Goal: Find specific fact: Find specific fact

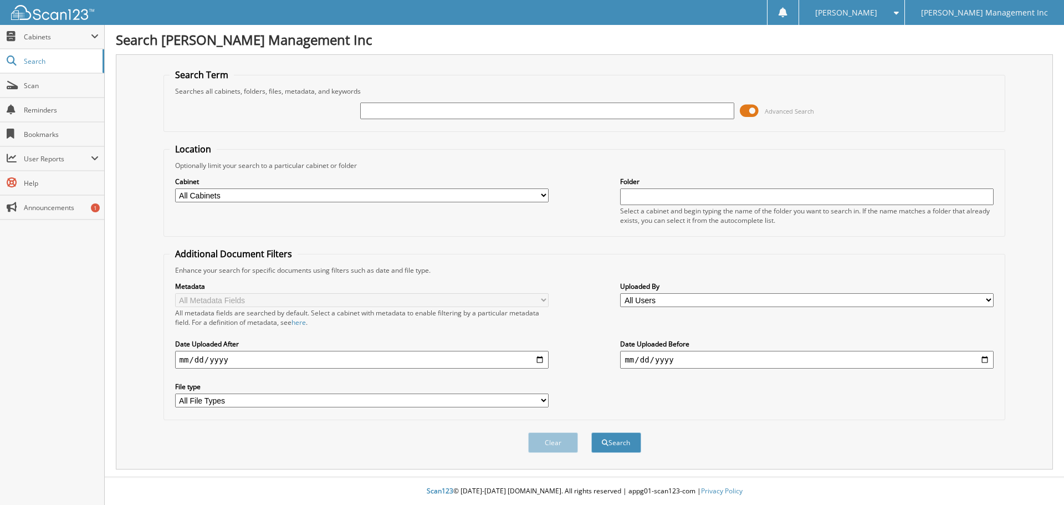
click at [372, 113] on input "text" at bounding box center [546, 111] width 373 height 17
paste input "[US_VEHICLE_IDENTIFICATION_NUMBER]"
type input "[US_VEHICLE_IDENTIFICATION_NUMBER]"
click at [752, 111] on span at bounding box center [749, 111] width 19 height 17
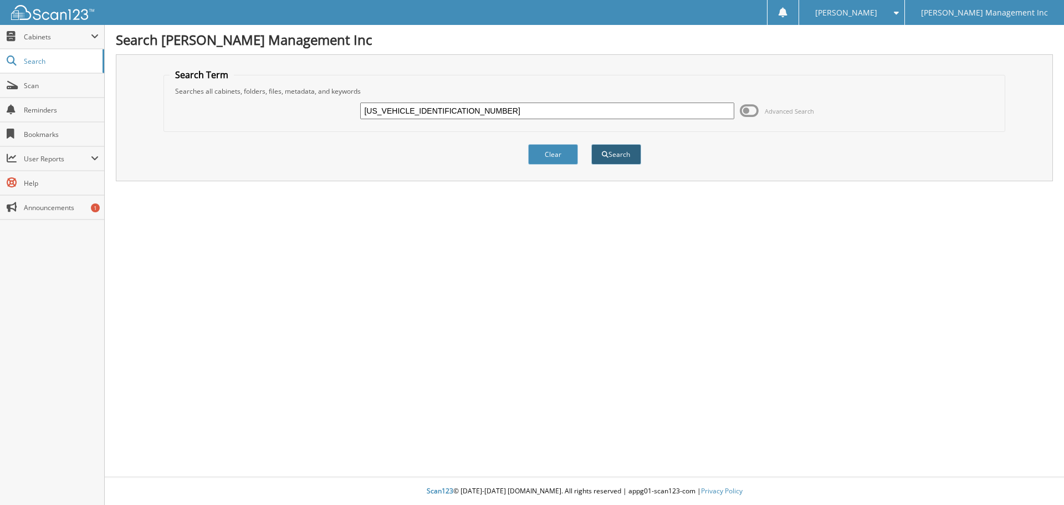
click at [610, 153] on button "Search" at bounding box center [616, 154] width 50 height 21
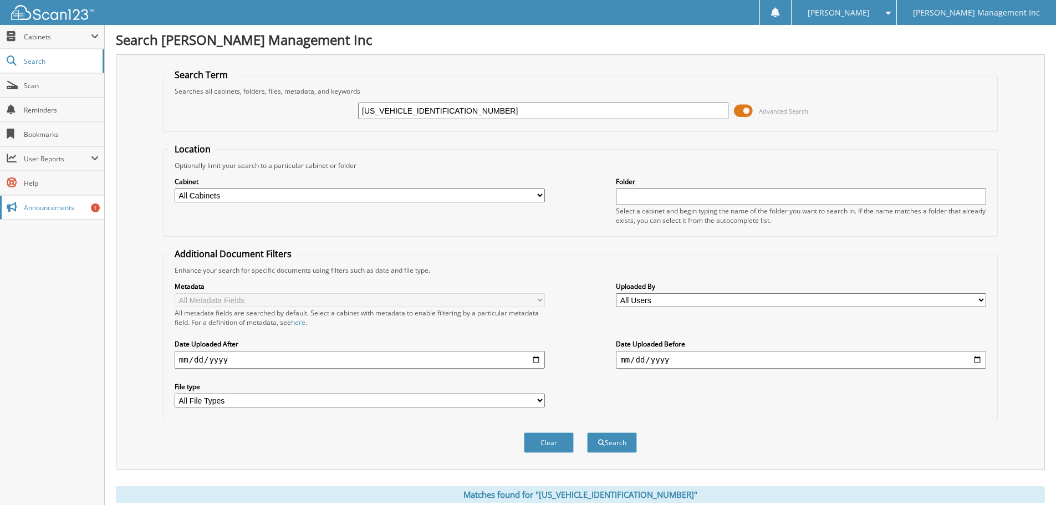
click at [68, 209] on span "Announcements" at bounding box center [61, 207] width 75 height 9
